Goal: Check status

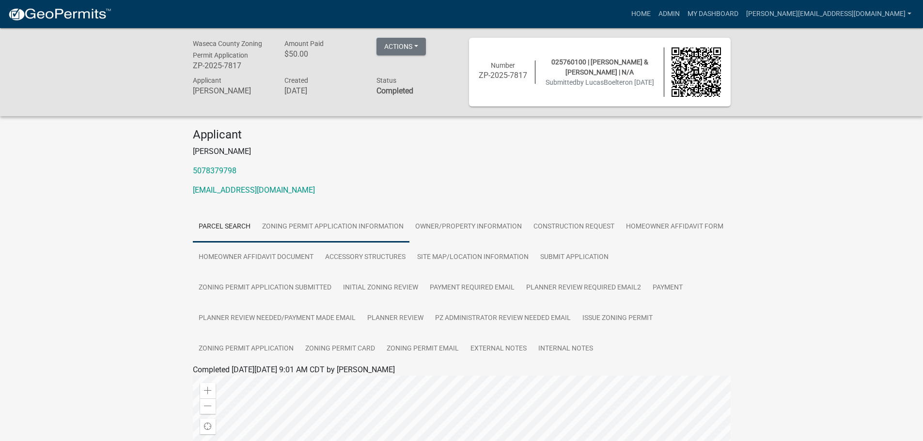
click at [343, 227] on link "Zoning Permit Application Information" at bounding box center [332, 227] width 153 height 31
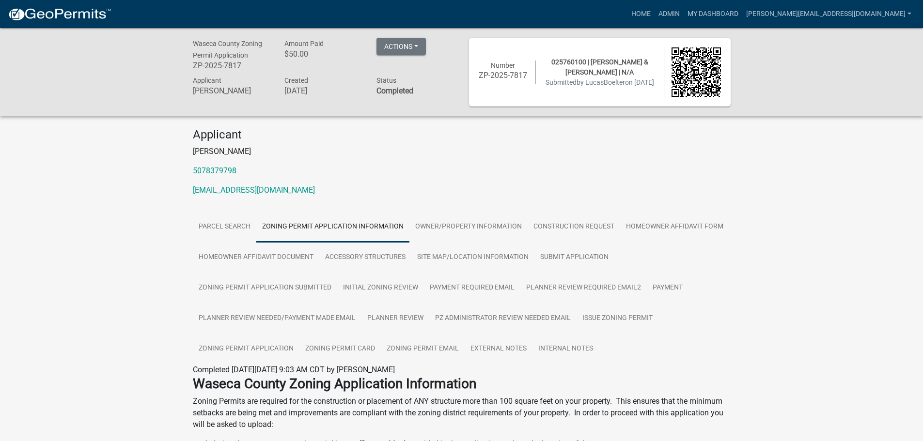
click at [378, 227] on link "Zoning Permit Application Information" at bounding box center [332, 227] width 153 height 31
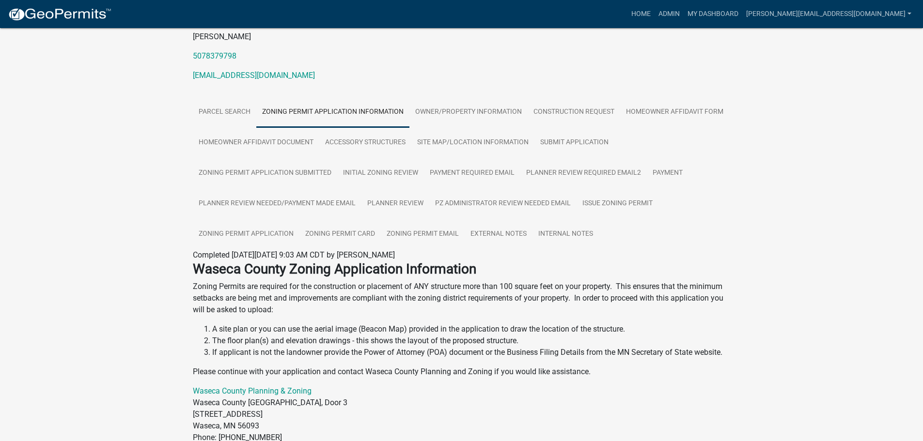
scroll to position [108, 0]
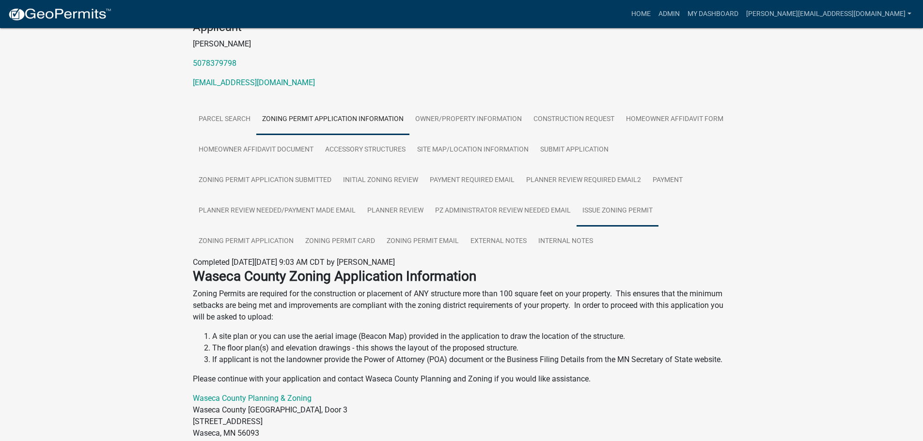
click at [594, 212] on link "Issue Zoning Permit" at bounding box center [618, 211] width 82 height 31
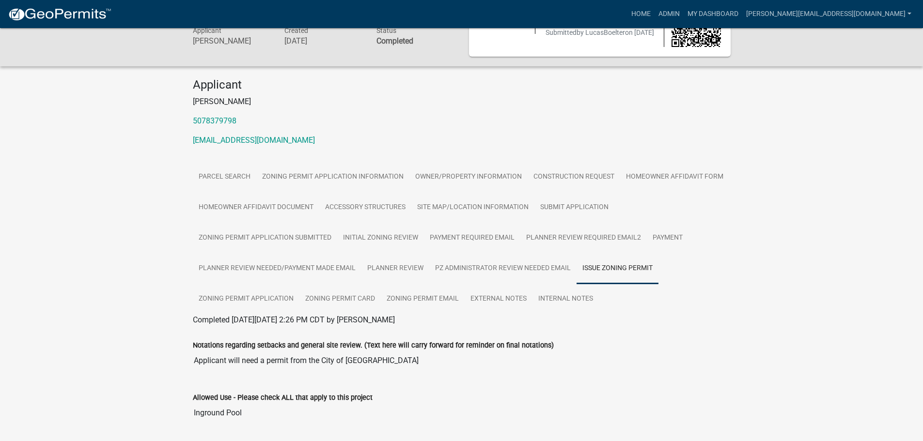
scroll to position [28, 0]
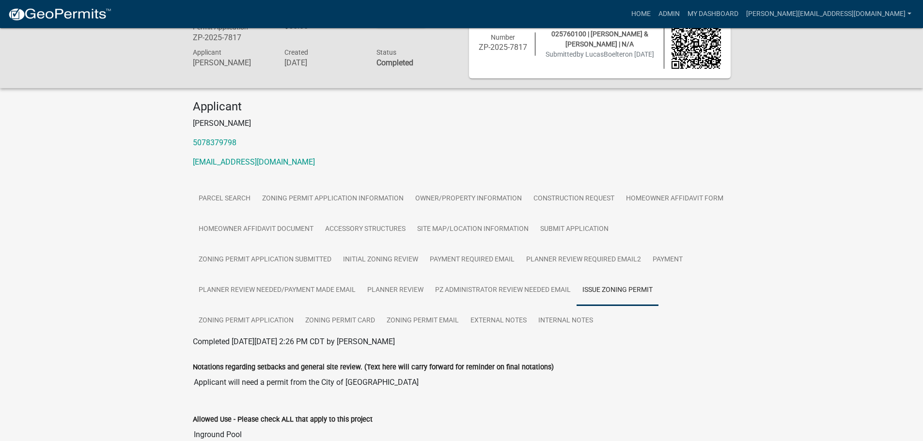
click at [592, 287] on link "Issue Zoning Permit" at bounding box center [618, 290] width 82 height 31
click at [591, 287] on link "Issue Zoning Permit" at bounding box center [618, 290] width 82 height 31
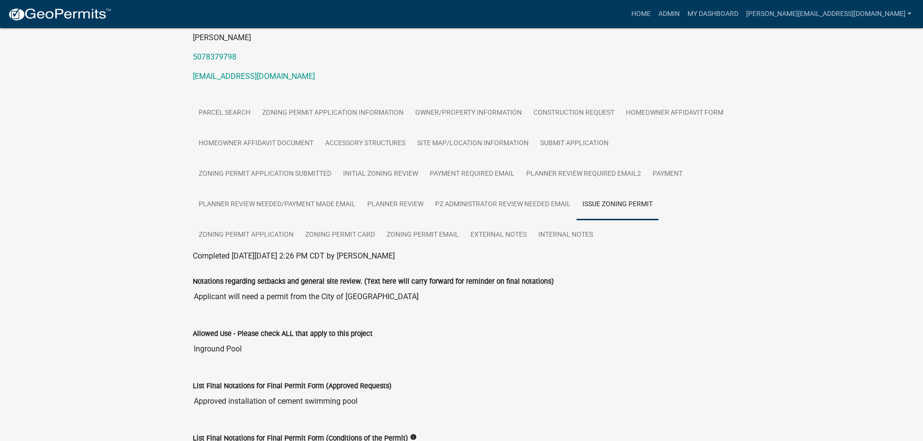
scroll to position [62, 0]
